Goal: Check status: Check status

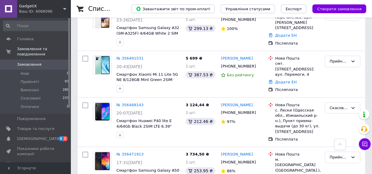
scroll to position [944, 0]
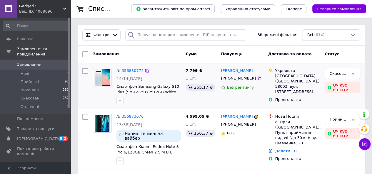
scroll to position [59, 0]
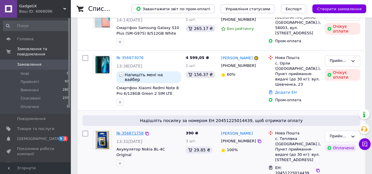
click at [125, 131] on link "№ 356871758" at bounding box center [129, 133] width 27 height 4
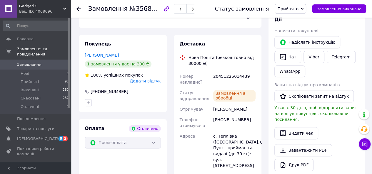
scroll to position [118, 0]
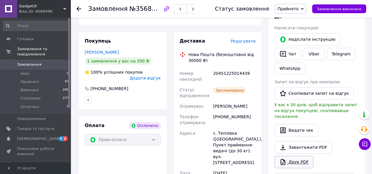
click at [301, 156] on link "Друк PDF" at bounding box center [293, 162] width 39 height 12
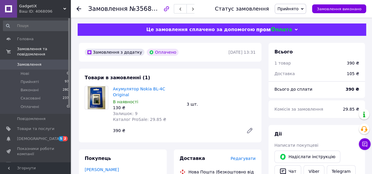
click at [79, 10] on icon at bounding box center [78, 8] width 5 height 5
